Goal: Task Accomplishment & Management: Use online tool/utility

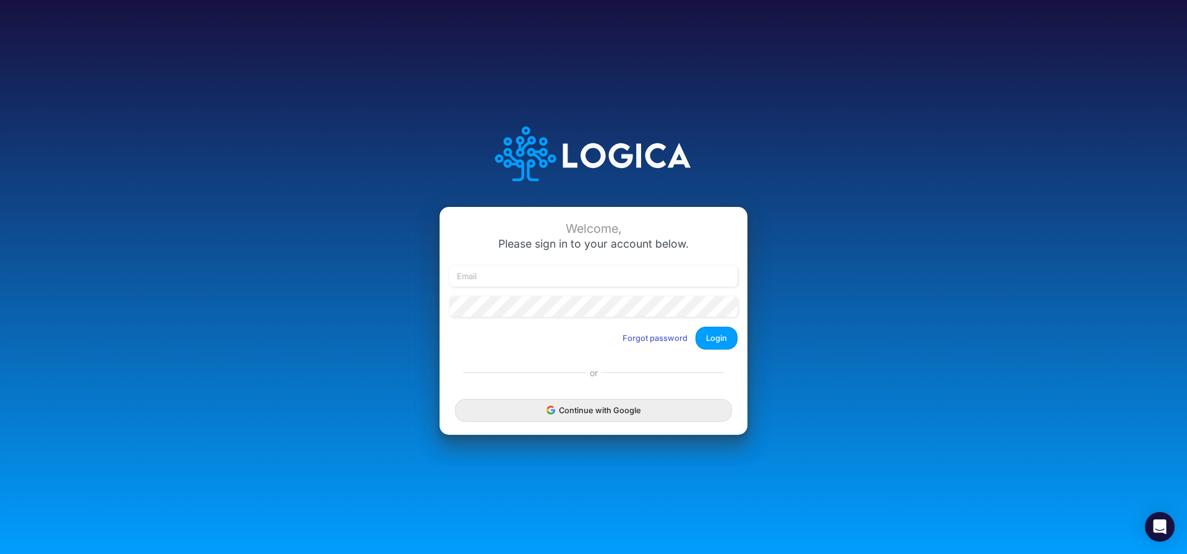
click at [535, 422] on button "Continue with Google" at bounding box center [593, 410] width 277 height 23
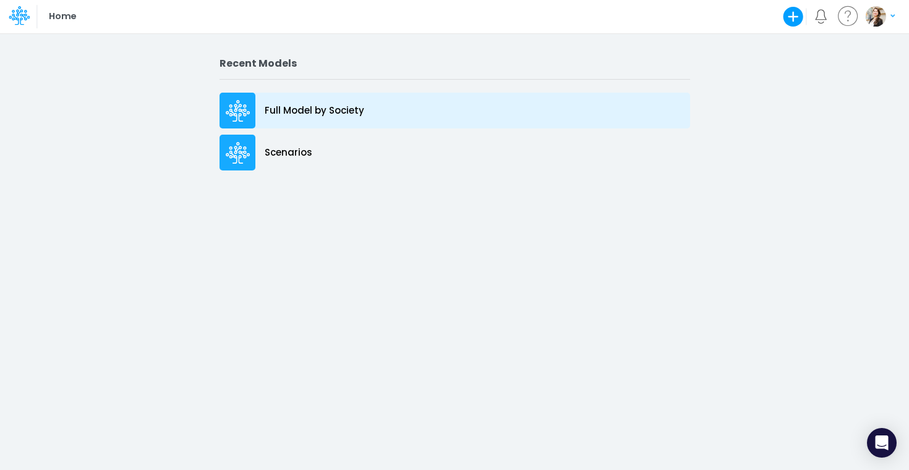
click at [286, 113] on p "Full Model by Society" at bounding box center [315, 111] width 100 height 14
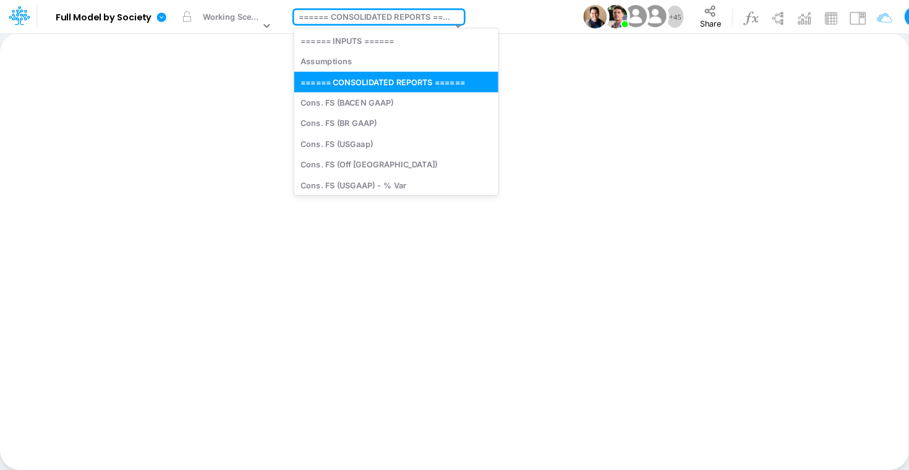
click at [339, 16] on div "====== CONSOLIDATED REPORTS ======" at bounding box center [375, 18] width 153 height 14
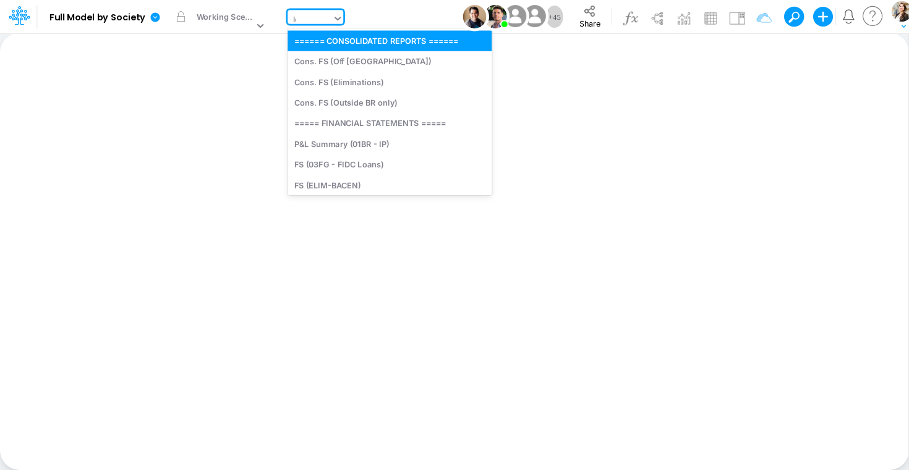
type input "loan"
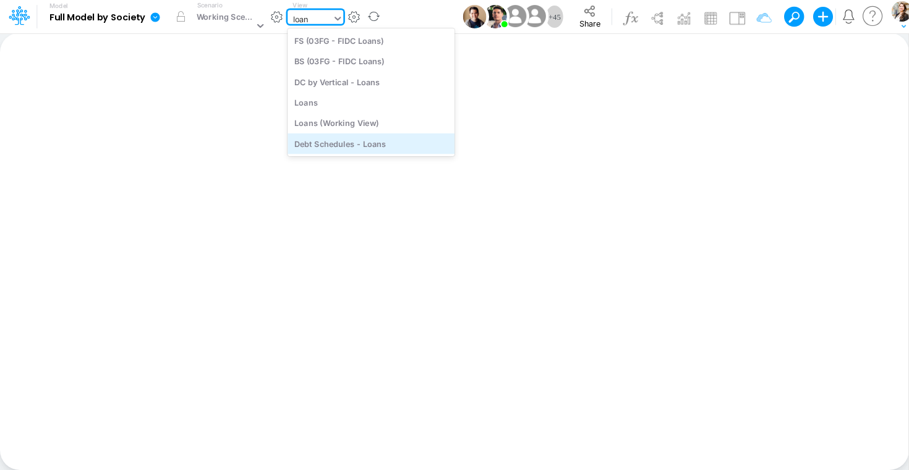
click at [359, 150] on div "Debt Schedules - Loans" at bounding box center [370, 144] width 167 height 20
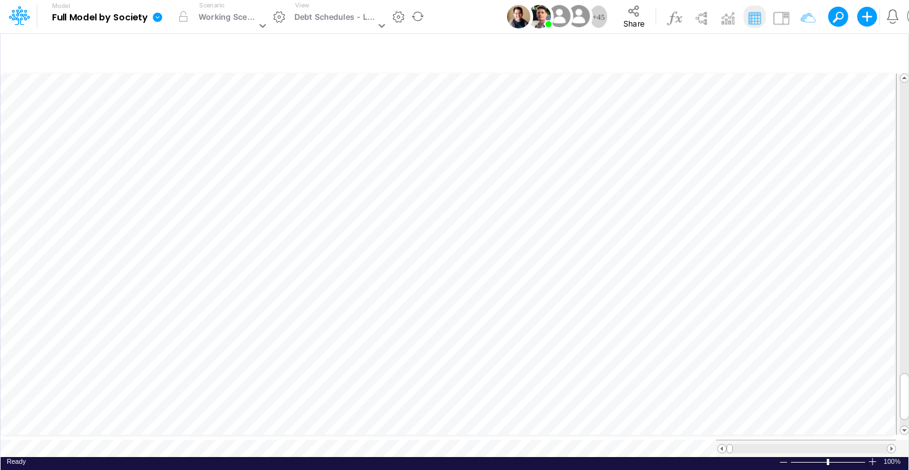
scroll to position [5, 22]
click at [169, 439] on div "Insert new Conditional formatting Paste Cut Copy AutoFill 30000000 Ready 100% S…" at bounding box center [454, 252] width 908 height 438
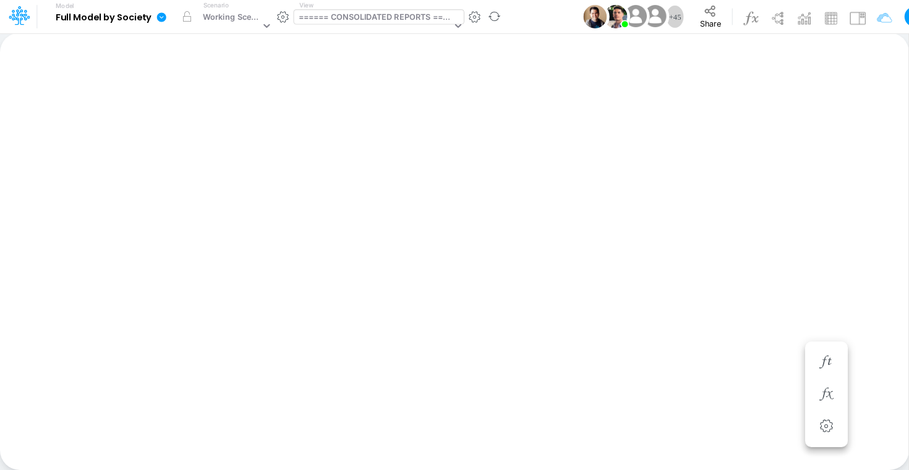
click at [387, 14] on div "====== CONSOLIDATED REPORTS ======" at bounding box center [375, 18] width 153 height 14
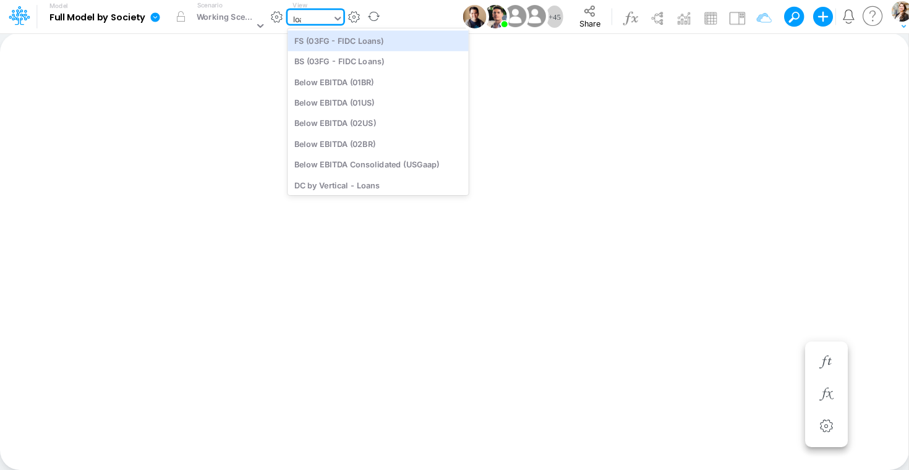
type input "loan"
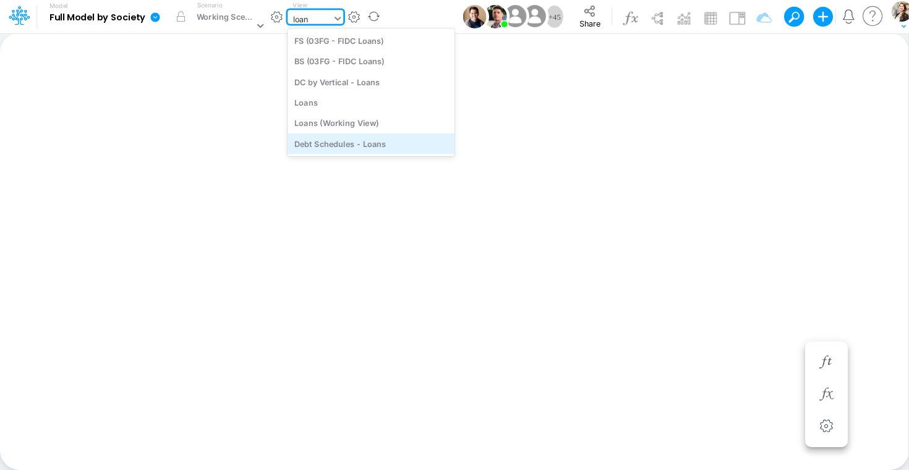
click at [326, 142] on div "Debt Schedules - Loans" at bounding box center [370, 144] width 167 height 20
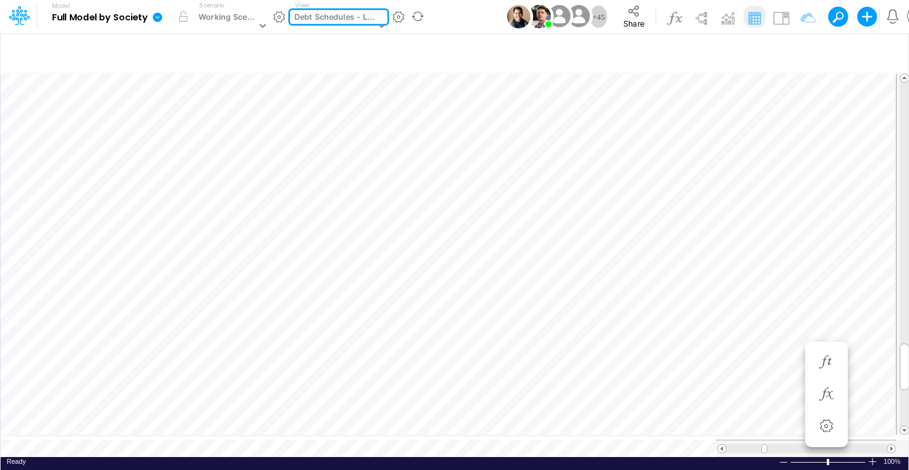
click at [323, 20] on div "Debt Schedules - Loans" at bounding box center [334, 18] width 81 height 14
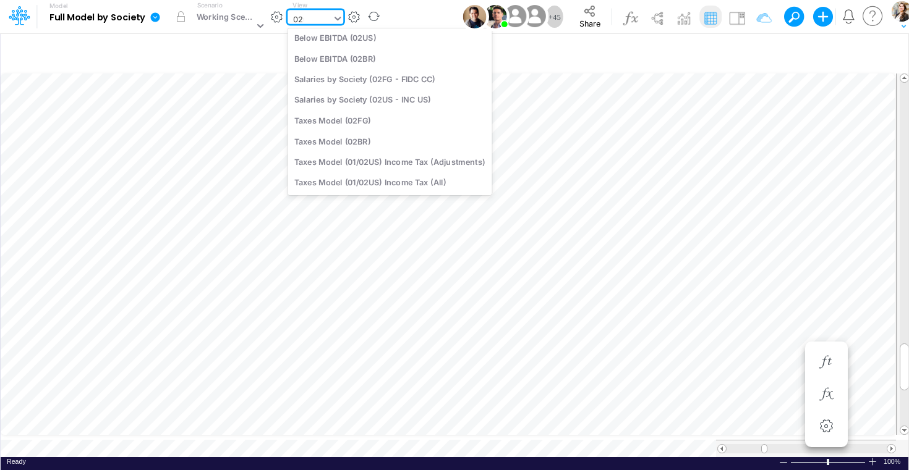
scroll to position [3, 0]
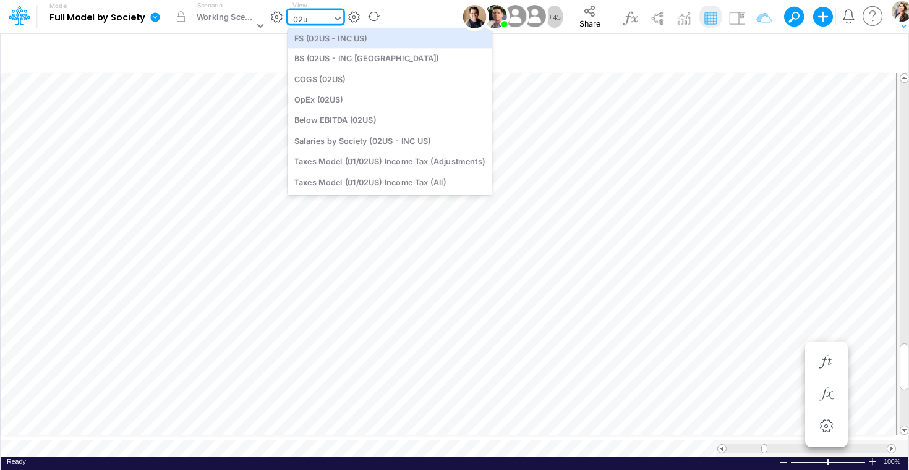
type input "02us"
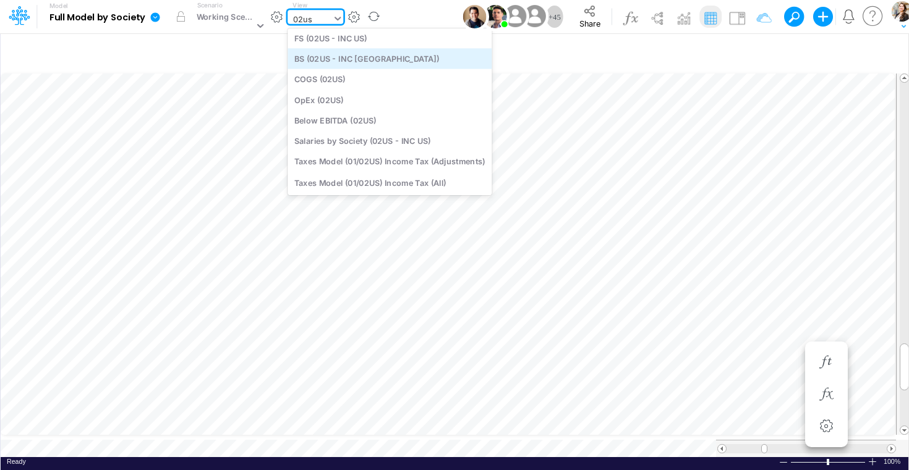
click at [329, 62] on div "BS (02US - INC [GEOGRAPHIC_DATA])" at bounding box center [389, 58] width 204 height 20
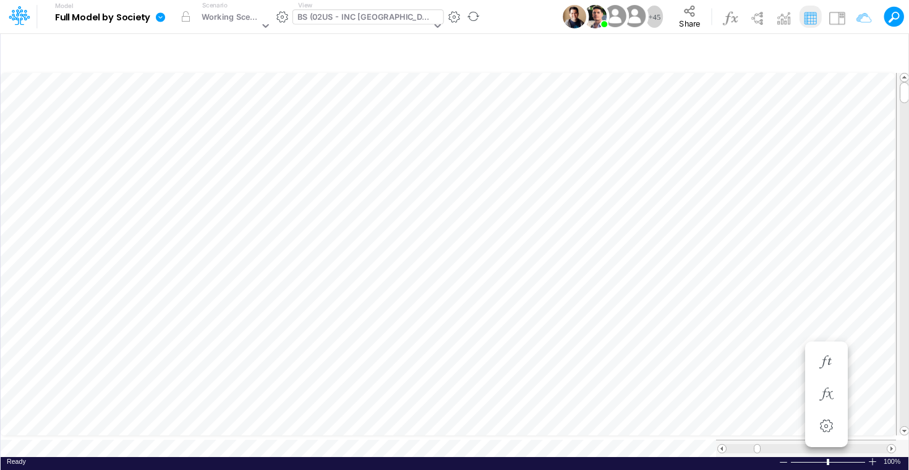
scroll to position [1, 38]
click at [330, 21] on div "BS (02US - INC [GEOGRAPHIC_DATA])" at bounding box center [364, 18] width 134 height 14
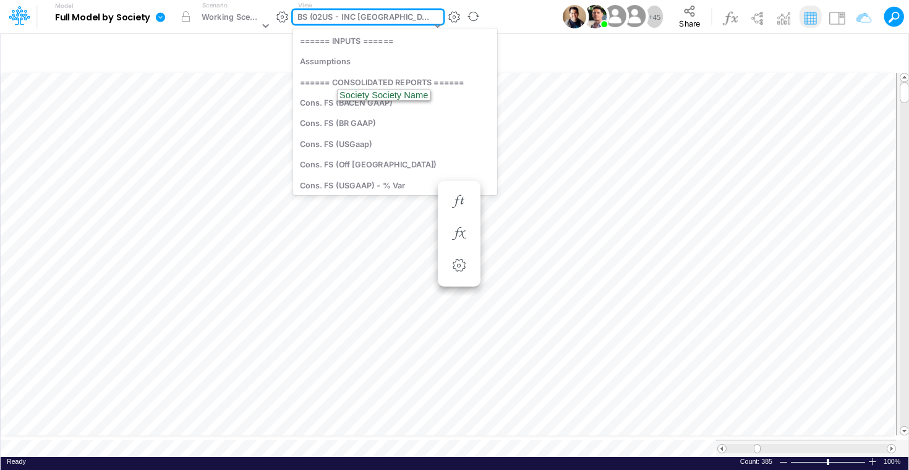
scroll to position [925, 0]
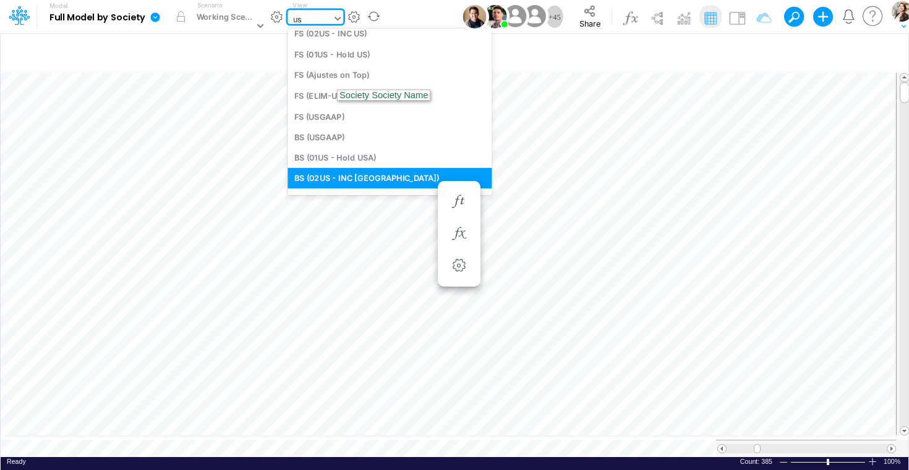
type input "usg"
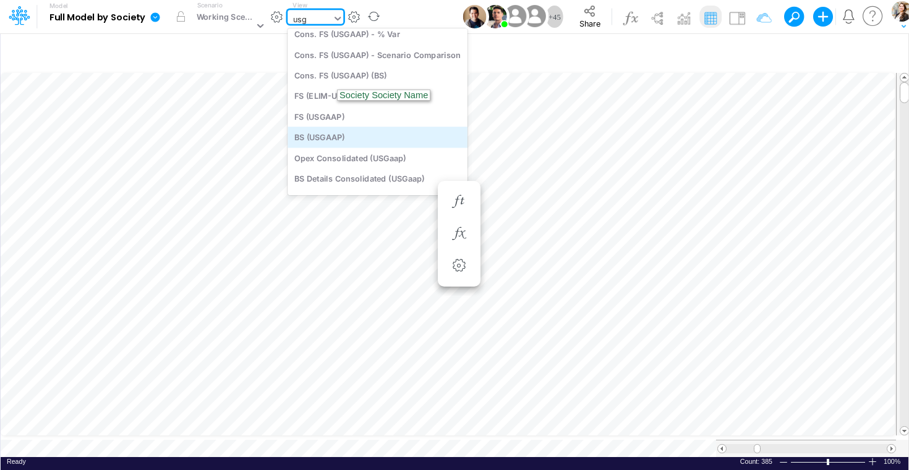
click at [336, 137] on div "BS (USGAAP)" at bounding box center [377, 137] width 180 height 20
type input "BS (USGAAP) - Detailed"
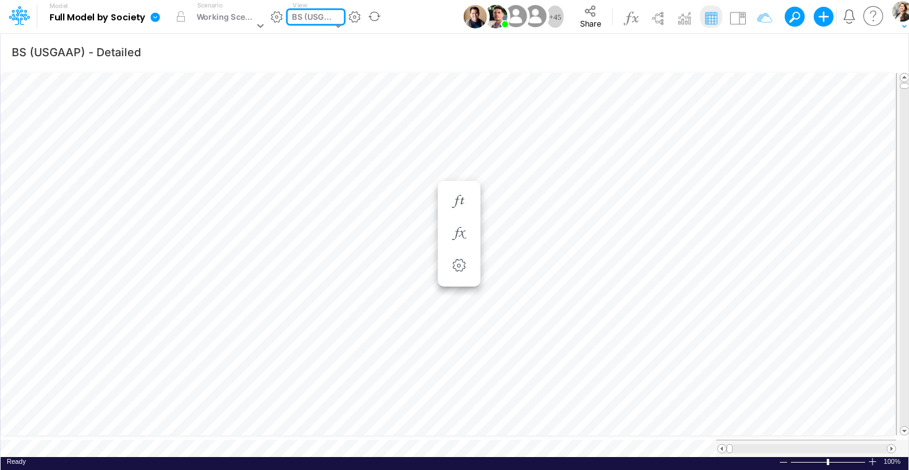
click at [315, 14] on div "BS (USGAAP)" at bounding box center [312, 18] width 40 height 14
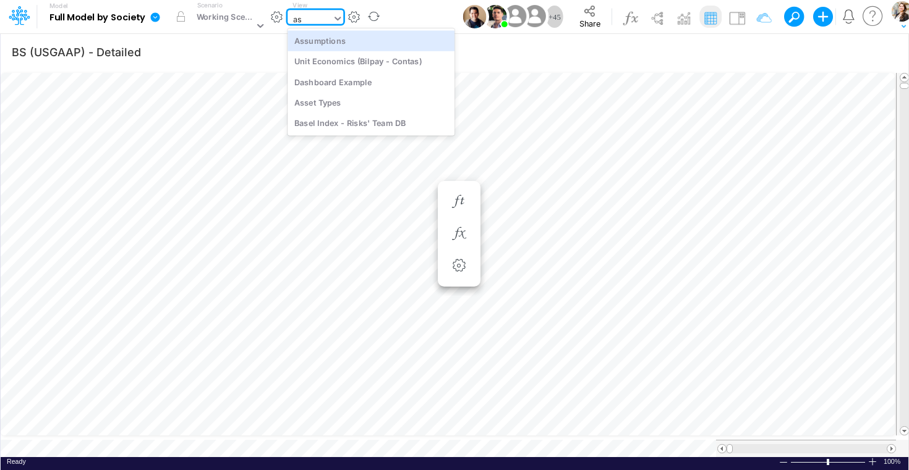
type input "ass"
click at [320, 48] on div "Assumptions" at bounding box center [370, 40] width 167 height 20
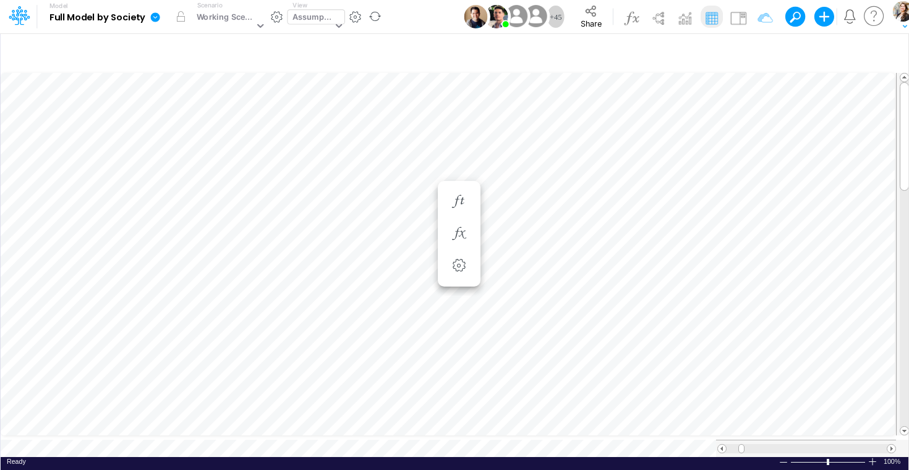
scroll to position [5, 13]
click at [584, 423] on span "Close" at bounding box center [590, 425] width 34 height 11
type input "BS (USGAAP) - Detailed"
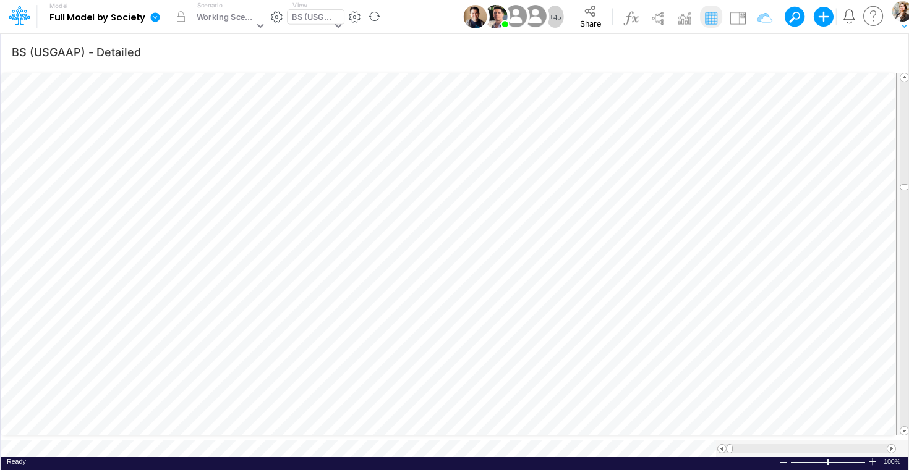
click at [157, 17] on icon at bounding box center [155, 17] width 11 height 11
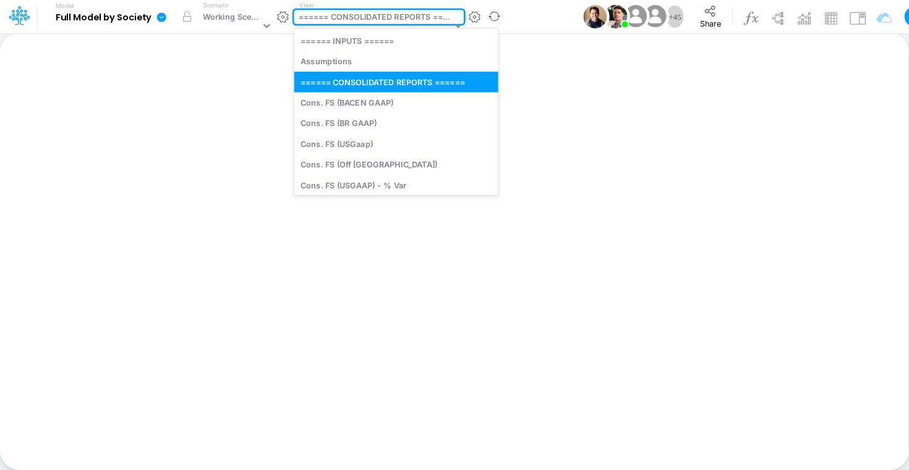
click at [341, 21] on div "====== CONSOLIDATED REPORTS ======" at bounding box center [375, 18] width 153 height 14
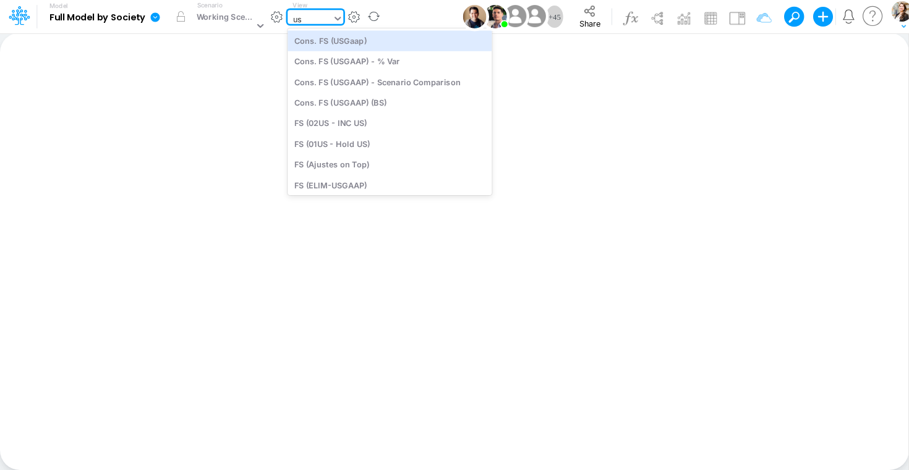
type input "usg"
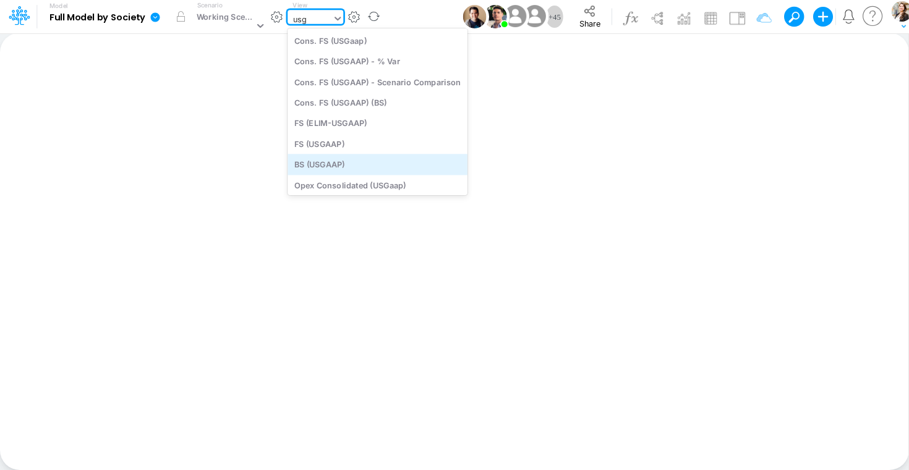
click at [345, 163] on div "BS (USGAAP)" at bounding box center [377, 165] width 180 height 20
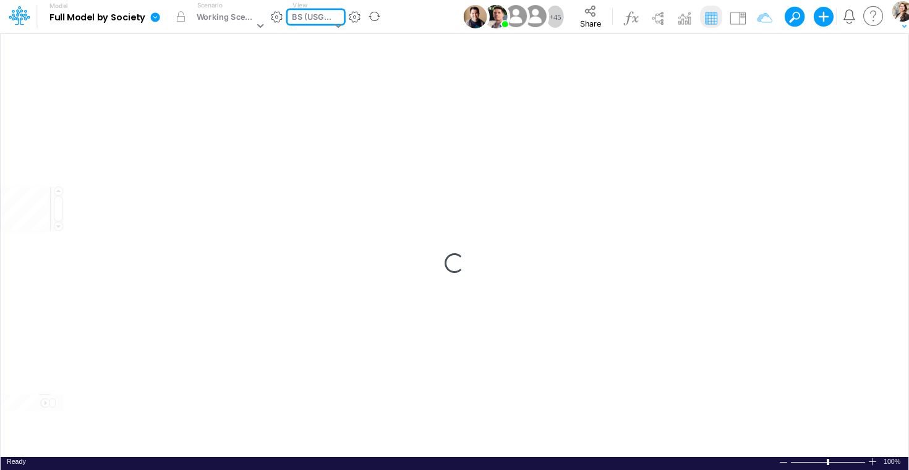
type input "BS (USGAAP) - Detailed"
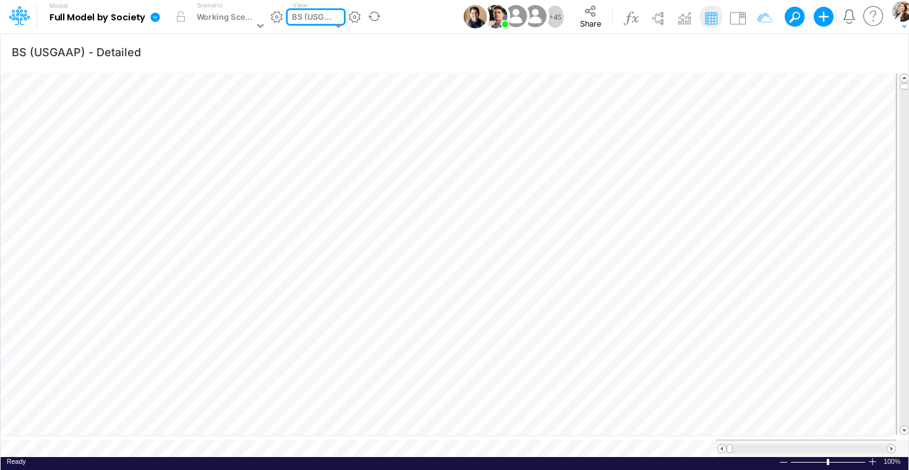
click at [155, 20] on icon at bounding box center [155, 16] width 9 height 9
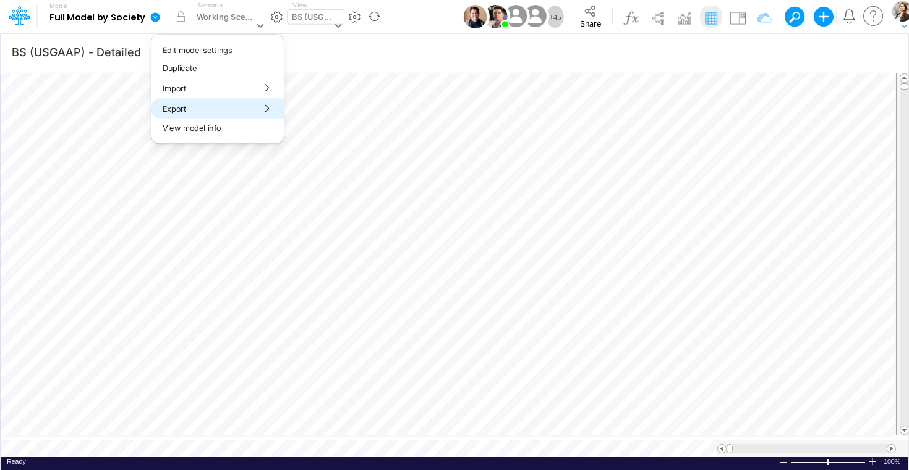
click at [170, 111] on button "Export" at bounding box center [217, 108] width 132 height 20
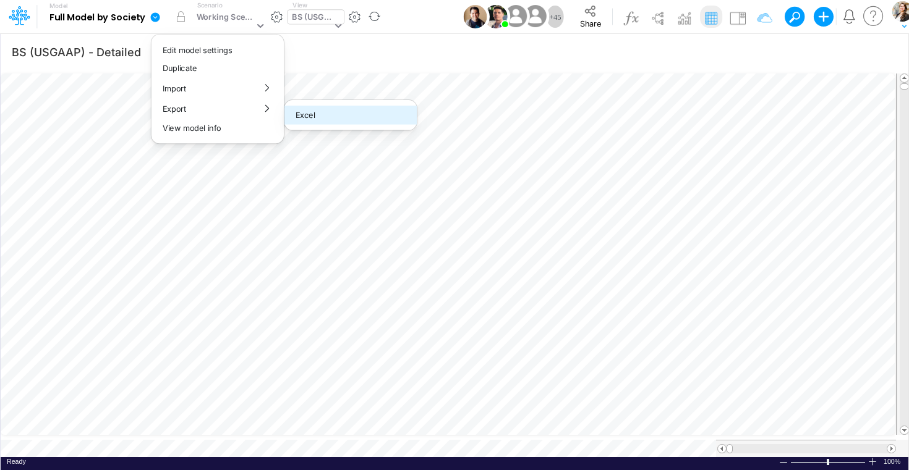
click at [329, 119] on button "Excel" at bounding box center [350, 115] width 132 height 19
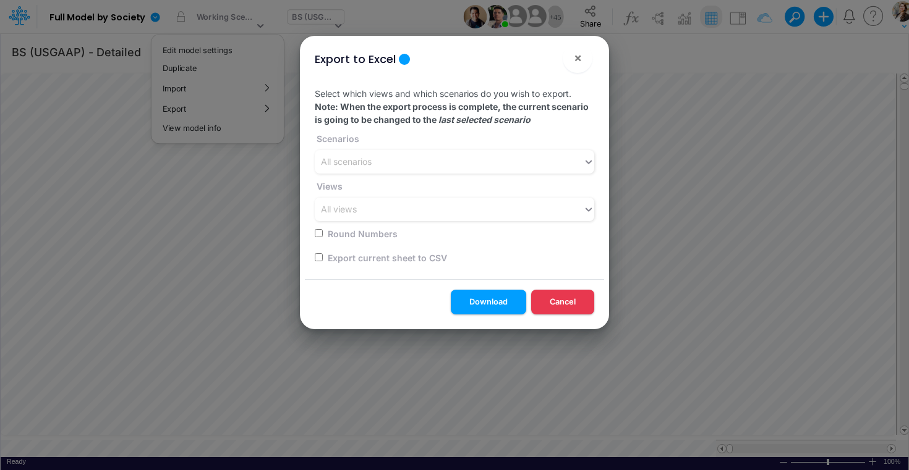
click at [317, 257] on input "checkbox" at bounding box center [319, 257] width 8 height 8
checkbox input "true"
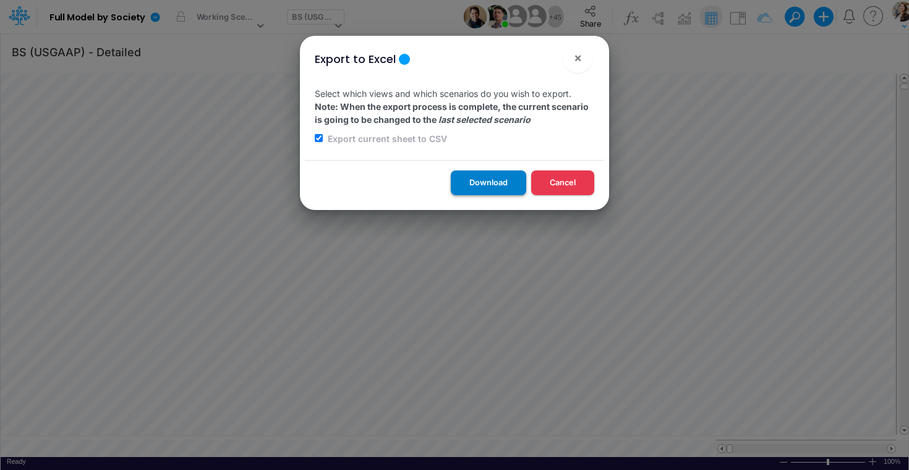
click at [501, 185] on button "Download" at bounding box center [488, 183] width 75 height 24
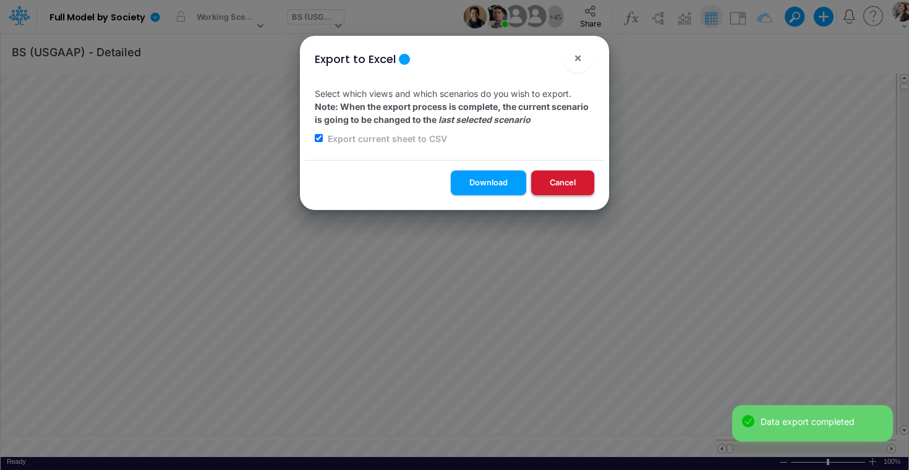
click at [565, 187] on button "Cancel" at bounding box center [562, 183] width 63 height 24
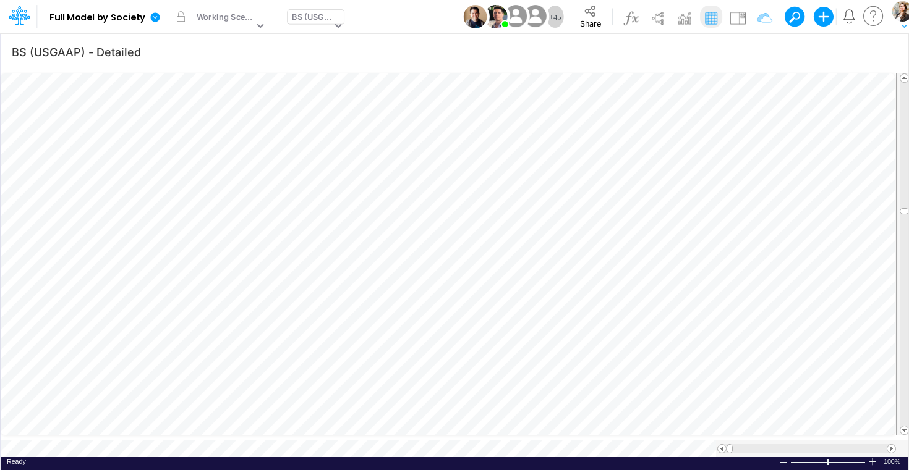
scroll to position [5, 51]
drag, startPoint x: 901, startPoint y: 185, endPoint x: 909, endPoint y: 202, distance: 17.7
click at [297, 18] on div "BS (USGAAP)" at bounding box center [312, 18] width 40 height 14
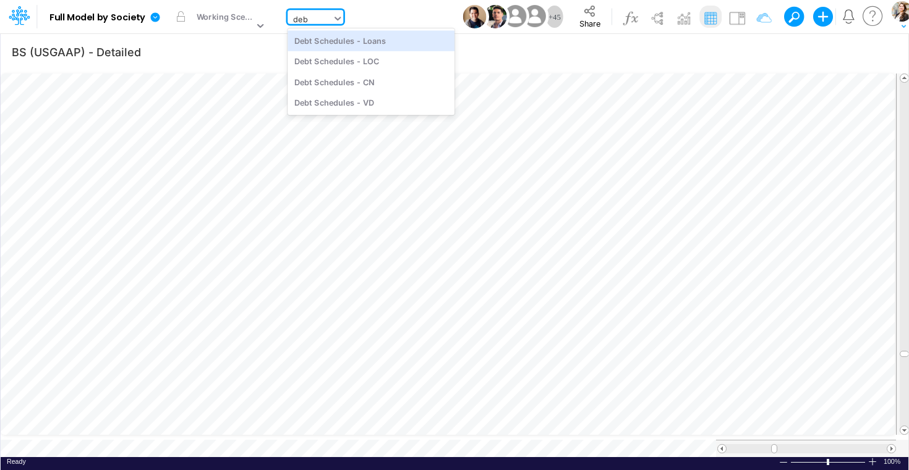
scroll to position [0, 0]
type input "debt sc"
click at [339, 40] on div "Debt Schedules - Loans" at bounding box center [370, 40] width 167 height 20
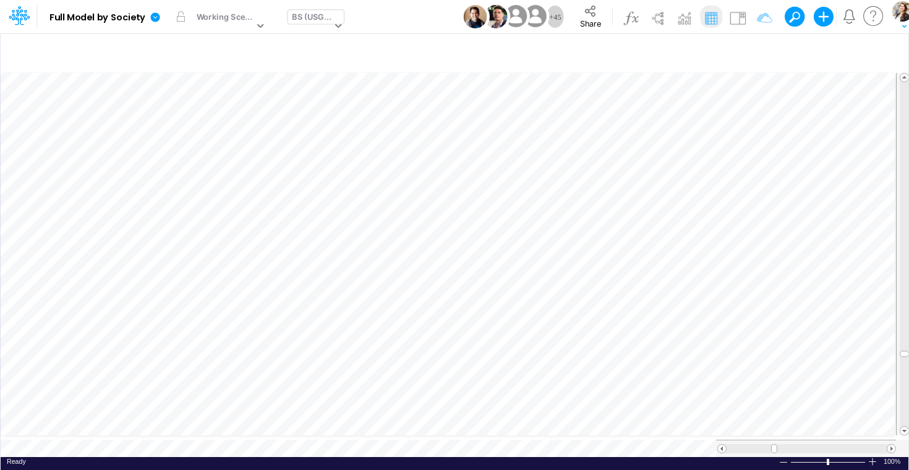
type input "BS (USGAAP) - Detailed"
drag, startPoint x: 904, startPoint y: 310, endPoint x: 901, endPoint y: 64, distance: 245.4
click at [905, 59] on div "BS (USGAAP) - Detailed Insert new Conditional formatting Paste Cut Copy AutoFil…" at bounding box center [454, 252] width 908 height 438
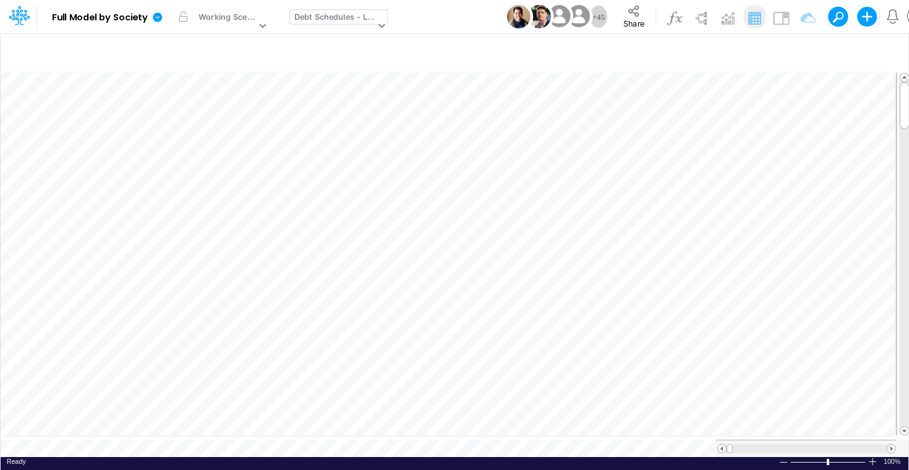
scroll to position [1, 1]
click at [158, 17] on icon at bounding box center [157, 16] width 9 height 9
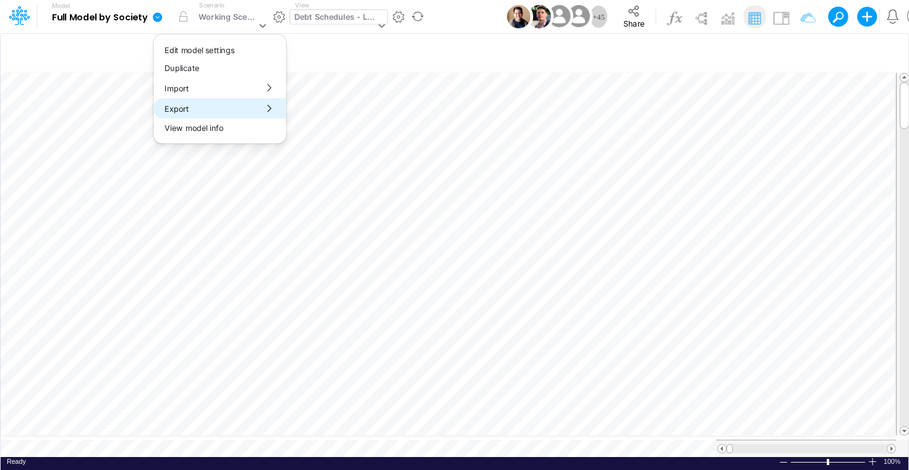
click at [174, 111] on button "Export" at bounding box center [219, 108] width 132 height 20
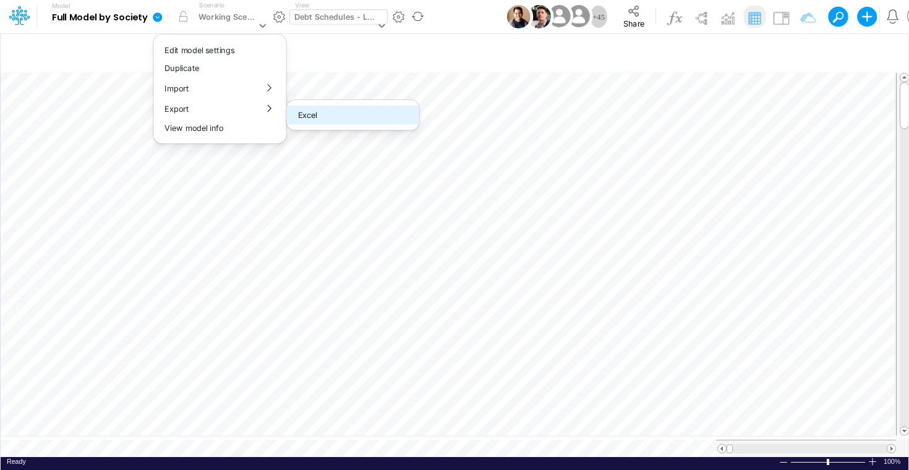
click at [317, 117] on button "Excel" at bounding box center [353, 115] width 132 height 19
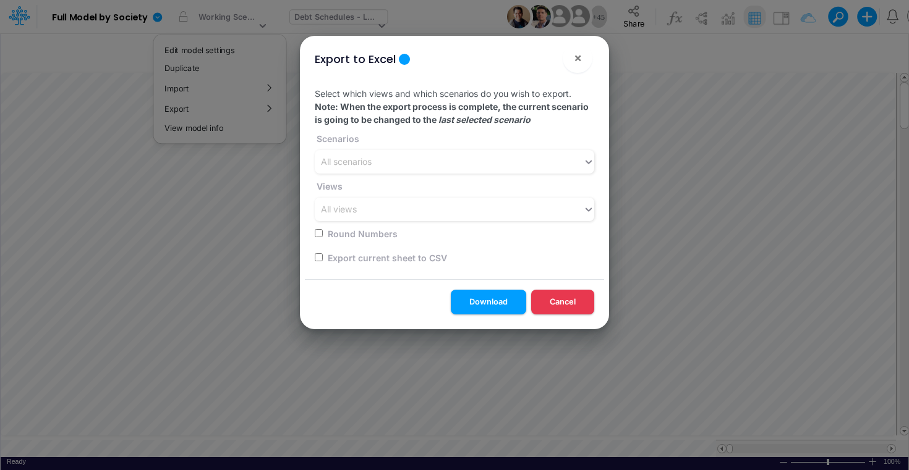
click at [318, 258] on input "checkbox" at bounding box center [319, 257] width 8 height 8
checkbox input "true"
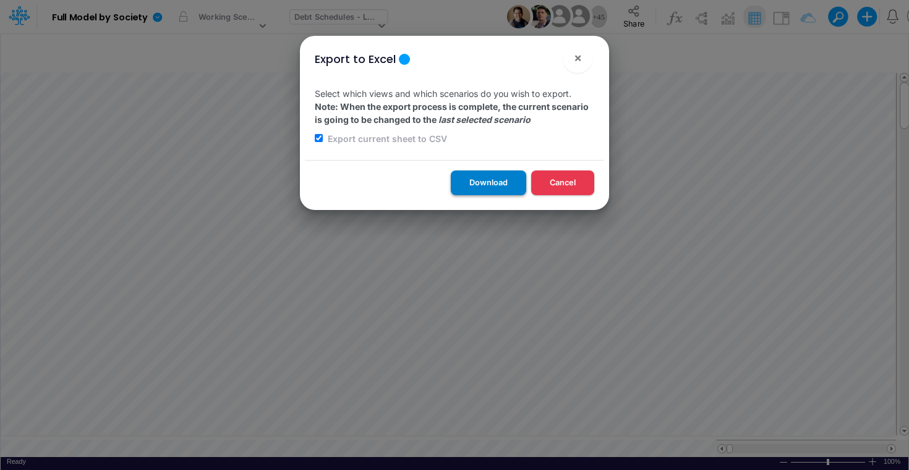
click at [483, 190] on button "Download" at bounding box center [488, 183] width 75 height 24
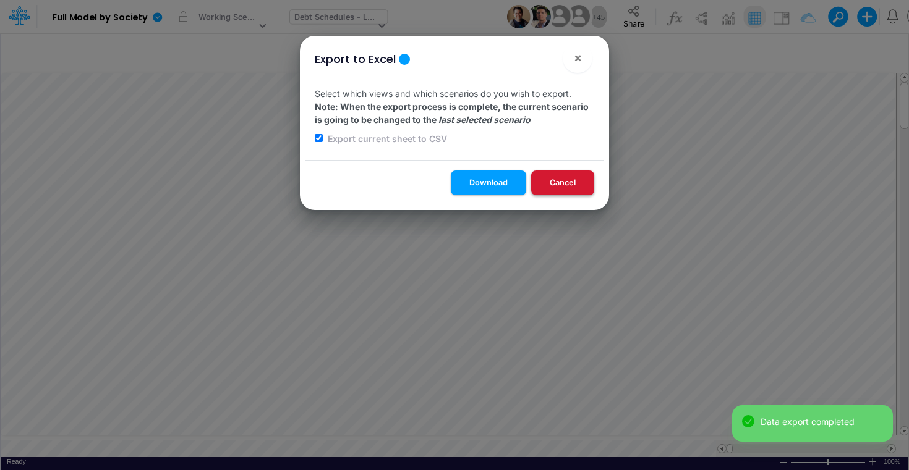
click at [557, 185] on button "Cancel" at bounding box center [562, 183] width 63 height 24
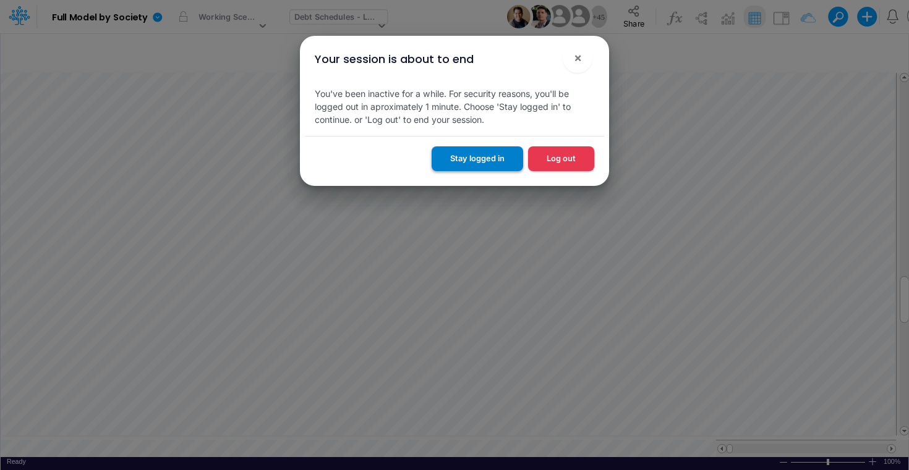
click at [480, 160] on button "Stay logged in" at bounding box center [476, 158] width 91 height 24
